Goal: Information Seeking & Learning: Learn about a topic

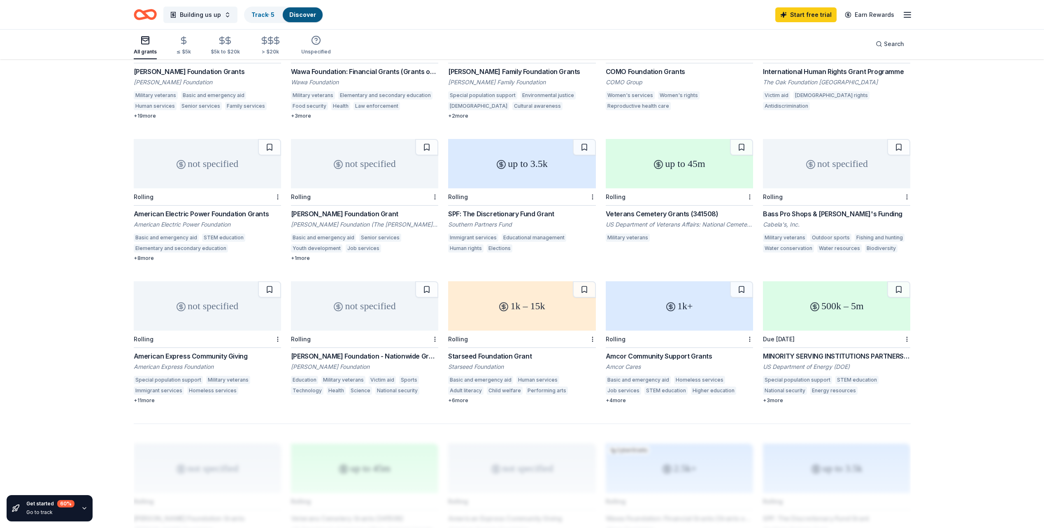
scroll to position [280, 0]
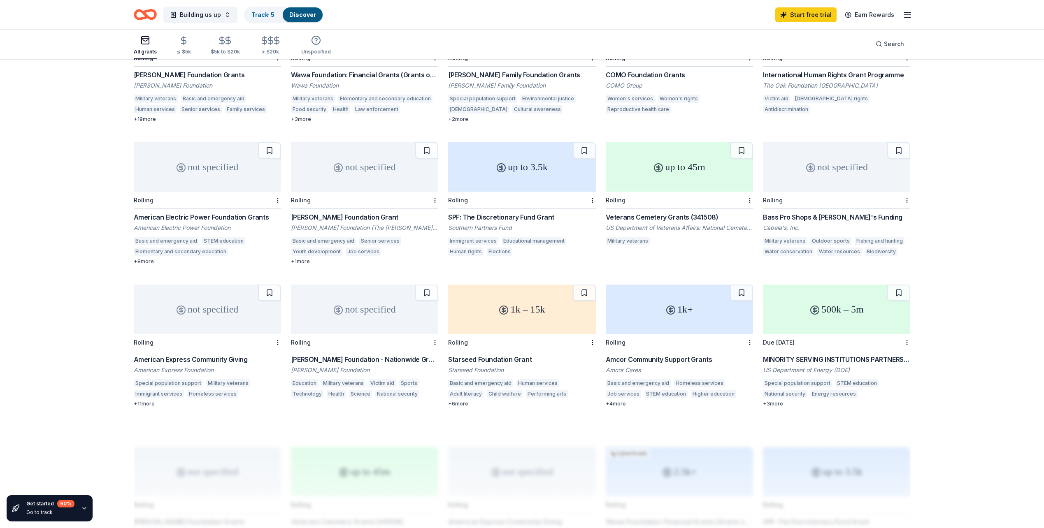
click at [672, 218] on div "Veterans Cemetery Grants (341508)" at bounding box center [679, 217] width 147 height 10
click at [358, 216] on div "[PERSON_NAME] Foundation Grant" at bounding box center [364, 217] width 147 height 10
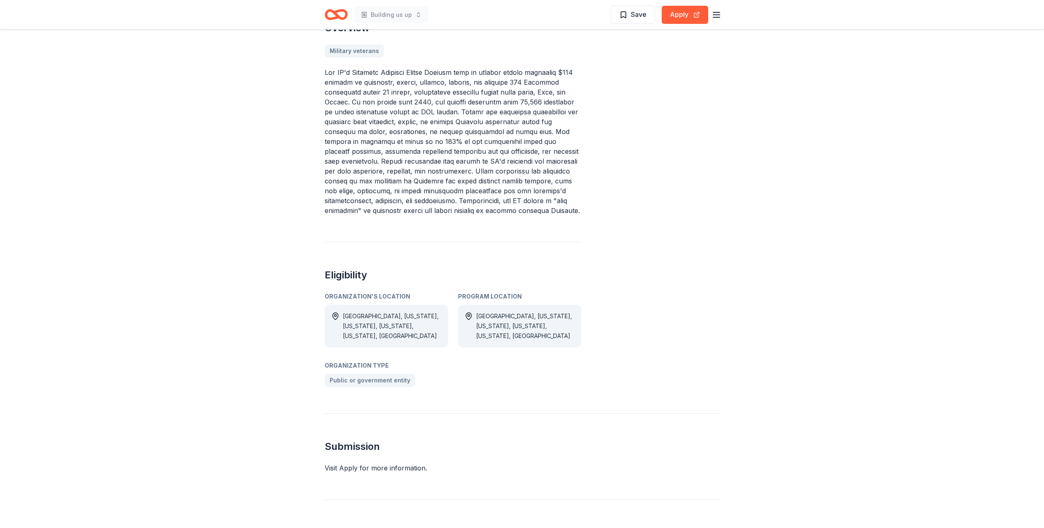
scroll to position [16, 0]
